Goal: Transaction & Acquisition: Purchase product/service

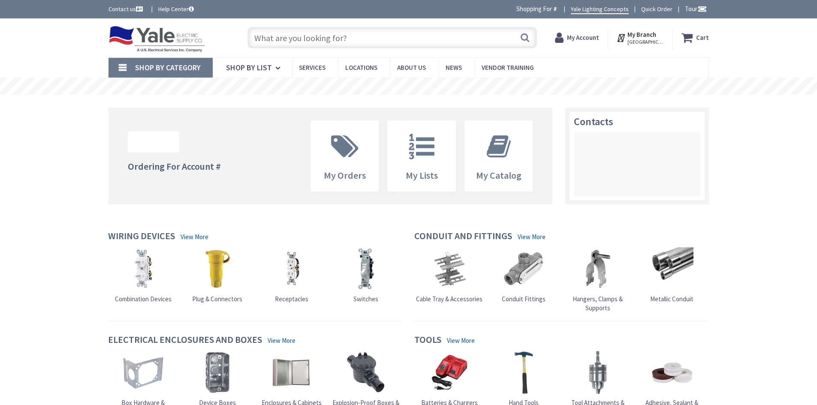
click at [580, 33] on span "My Account" at bounding box center [583, 37] width 32 height 15
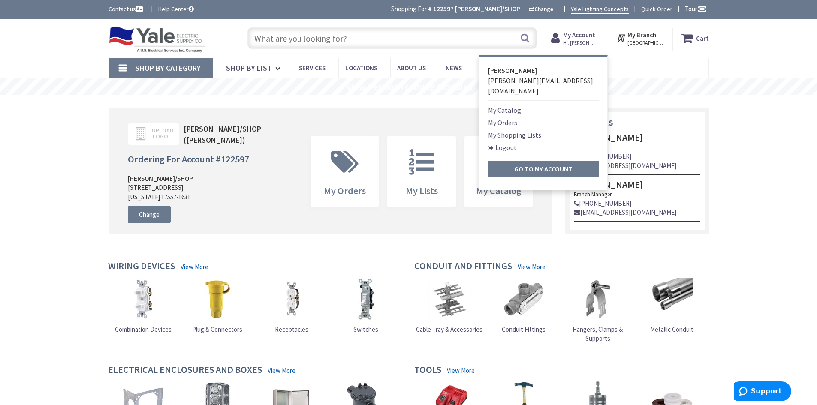
click at [451, 36] on input "text" at bounding box center [392, 37] width 290 height 21
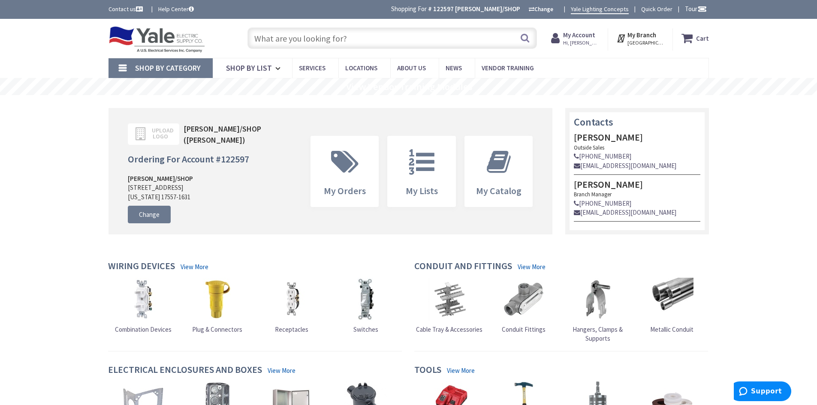
paste input "DH363FD5WRK"
type input "DH363FD5WRK"
click at [526, 37] on button "Search" at bounding box center [524, 37] width 11 height 19
